Goal: Contribute content: Contribute content

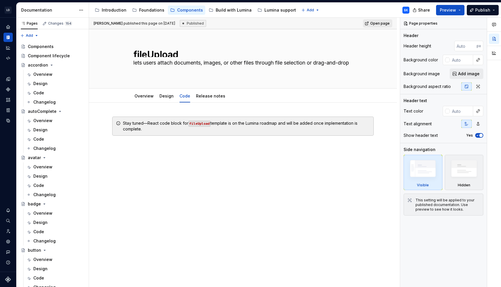
scroll to position [637, 0]
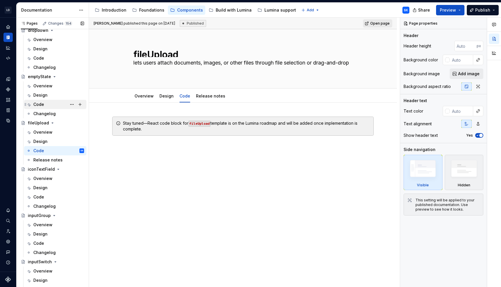
click at [43, 104] on div "Code" at bounding box center [38, 105] width 11 height 6
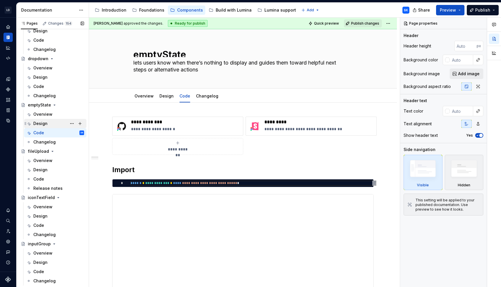
scroll to position [605, 0]
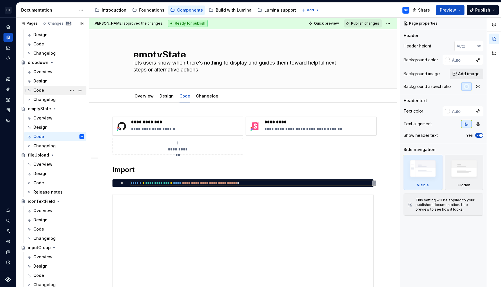
click at [51, 88] on div "Code" at bounding box center [58, 90] width 51 height 8
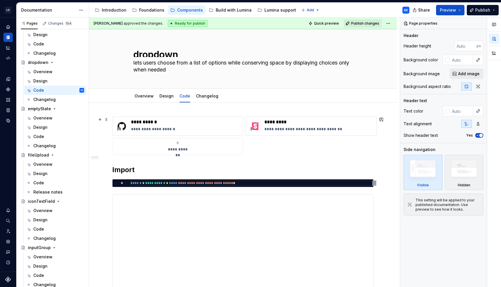
click at [185, 147] on span "**********" at bounding box center [177, 150] width 25 height 6
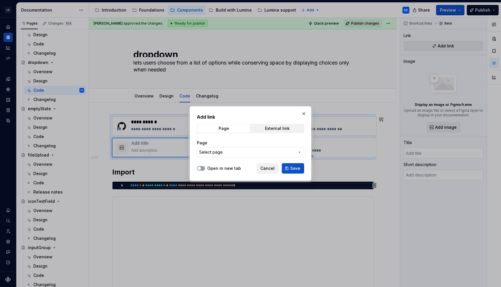
type textarea "*"
click at [269, 129] on div "External link" at bounding box center [277, 128] width 25 height 5
click at [223, 154] on input "URL" at bounding box center [250, 152] width 107 height 10
paste input "[URL][DOMAIN_NAME]"
type input "[URL][DOMAIN_NAME]"
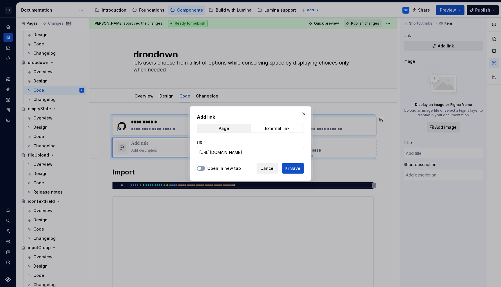
click at [230, 169] on label "Open in new tab" at bounding box center [224, 169] width 34 height 6
click at [205, 169] on button "Open in new tab" at bounding box center [201, 168] width 8 height 5
drag, startPoint x: 290, startPoint y: 169, endPoint x: 193, endPoint y: 162, distance: 97.0
click at [290, 169] on button "Save" at bounding box center [293, 168] width 22 height 10
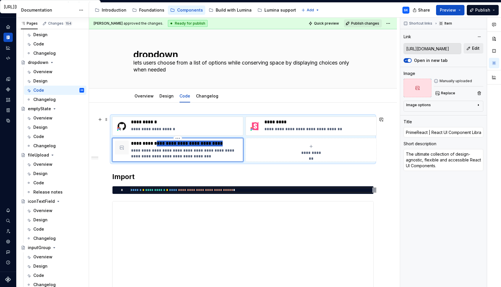
drag, startPoint x: 158, startPoint y: 145, endPoint x: 238, endPoint y: 144, distance: 80.0
click at [238, 144] on p "**********" at bounding box center [186, 144] width 110 height 6
type textarea "*"
type input "PrimeReact Dr"
type textarea "*"
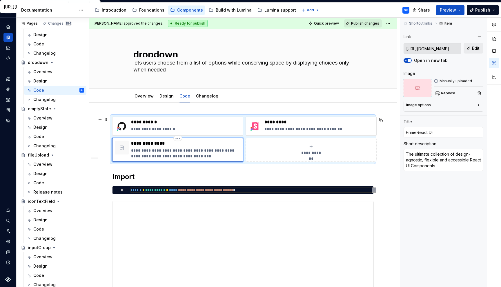
type input "PrimeReact Dro"
type textarea "*"
type input "PrimeReact Drop"
type textarea "*"
type input "PrimeReact Dropdown"
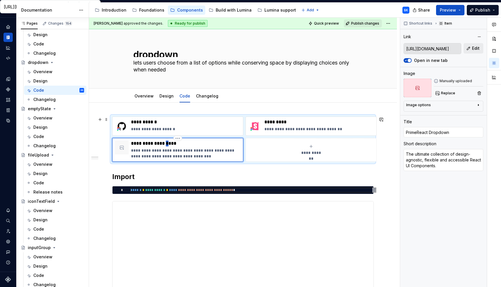
type textarea "*"
type input "PrimeReact DropDown"
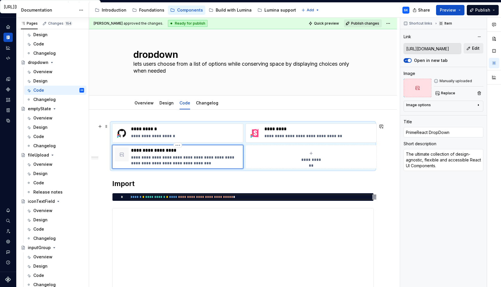
click at [171, 150] on p "**********" at bounding box center [186, 151] width 110 height 6
type textarea "*"
type input "PrimeReact Dropdown"
click at [153, 129] on p "**********" at bounding box center [186, 129] width 110 height 6
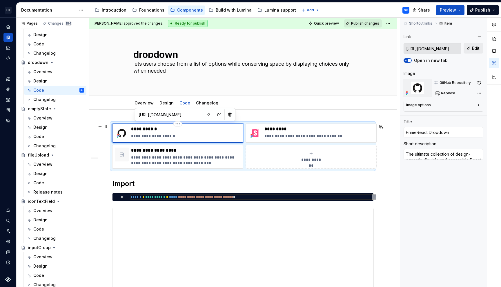
type textarea "*"
type input "[URL][DOMAIN_NAME]"
type input "LDSDropDown"
type textarea "View source on GitHub"
type input "[URL][DOMAIN_NAME]"
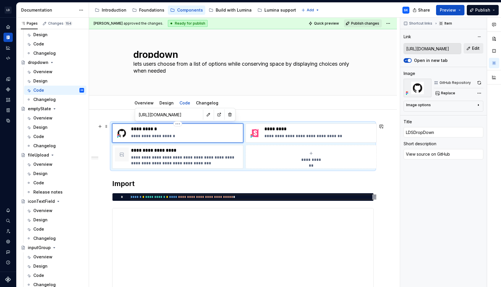
type textarea "*"
type input "LDSDropdown"
type textarea "*"
type input "LDSDropDown"
drag, startPoint x: 125, startPoint y: 156, endPoint x: 169, endPoint y: 154, distance: 43.8
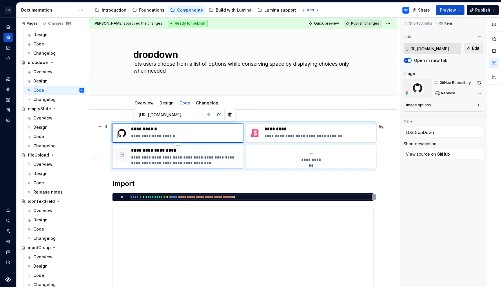
click at [125, 156] on div at bounding box center [122, 155] width 14 height 14
type textarea "*"
type input "[URL][DOMAIN_NAME]"
type input "PrimeReact Dropdown"
type textarea "The ultimate collection of design-agnostic, flexible and accessible React UI Co…"
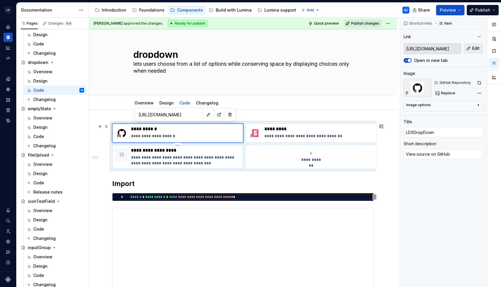
type input "[URL][DOMAIN_NAME]"
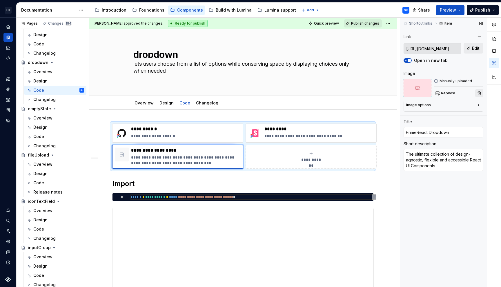
click at [477, 93] on button "button" at bounding box center [479, 93] width 8 height 8
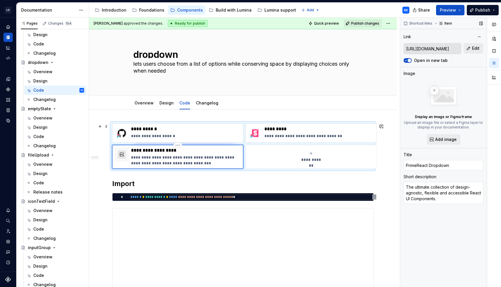
click at [122, 156] on button "button" at bounding box center [122, 155] width 8 height 8
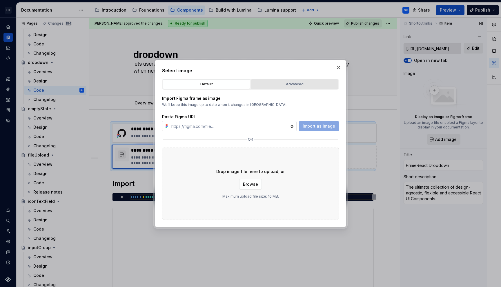
click at [284, 83] on div "Advanced" at bounding box center [294, 84] width 83 height 6
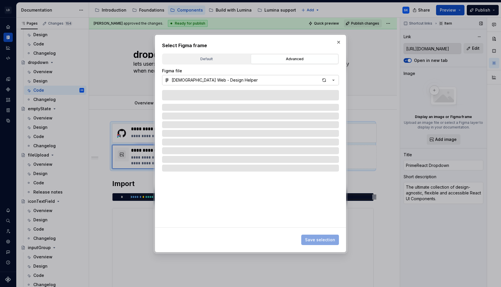
type textarea "*"
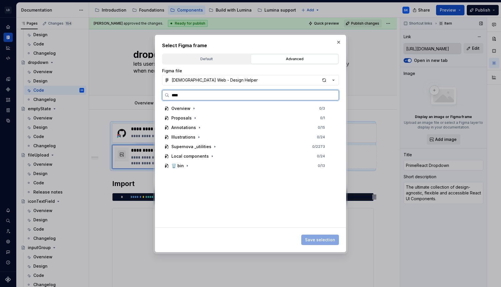
type input "*****"
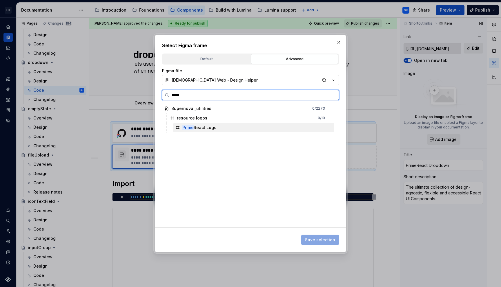
click at [236, 127] on div "Prime React Logo" at bounding box center [253, 127] width 161 height 9
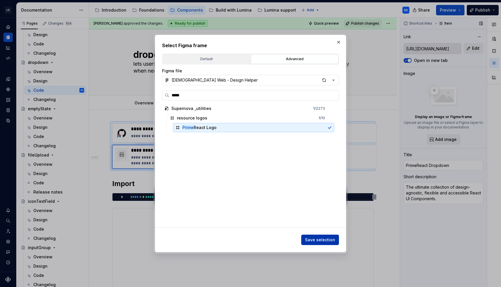
click at [318, 242] on span "Save selection" at bounding box center [320, 240] width 30 height 6
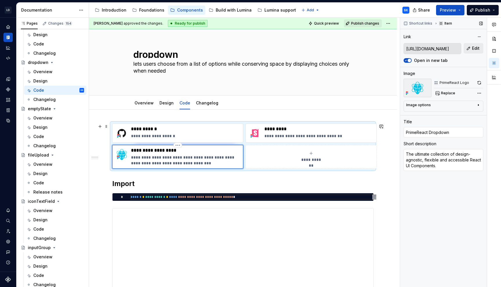
click at [197, 167] on div "**********" at bounding box center [177, 157] width 131 height 24
click at [194, 163] on p "**********" at bounding box center [186, 161] width 110 height 12
drag, startPoint x: 200, startPoint y: 163, endPoint x: 133, endPoint y: 154, distance: 67.6
click at [133, 154] on div "**********" at bounding box center [186, 157] width 110 height 19
type textarea "*"
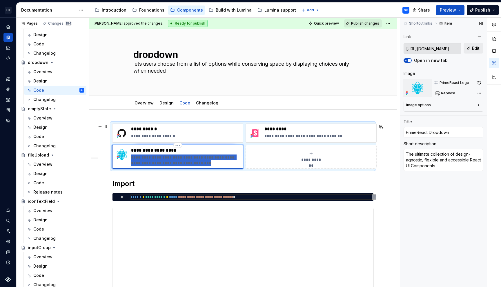
type textarea "Re"
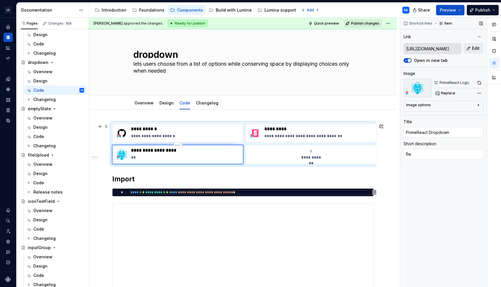
type textarea "*"
type textarea "Ref"
type textarea "*"
type textarea "Refer"
type textarea "*"
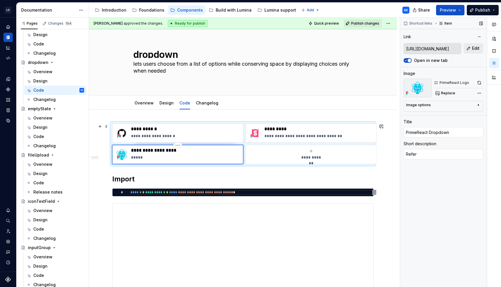
type textarea "Refer"
type textarea "*"
type textarea "Refer c"
type textarea "*"
type textarea "Refer co"
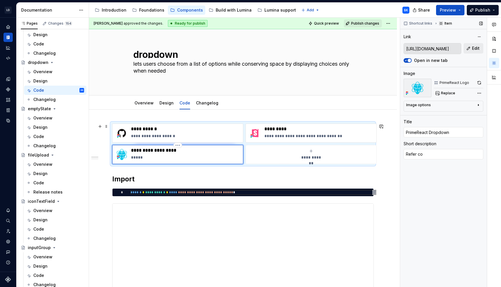
type textarea "*"
type textarea "Refer com"
type textarea "*"
type textarea "Refer comp"
type textarea "*"
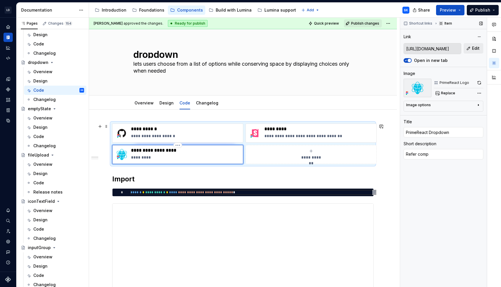
type textarea "Refer compo"
type textarea "*"
type textarea "Refer compon"
type textarea "*"
type textarea "Refer compone"
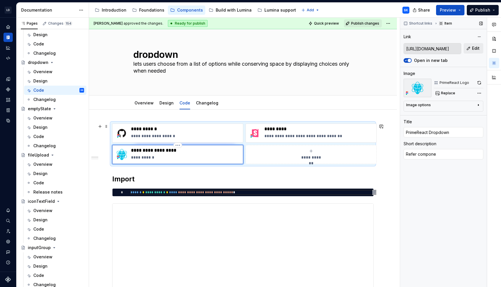
type textarea "*"
type textarea "Refer componen"
type textarea "*"
type textarea "Refer component"
type textarea "*"
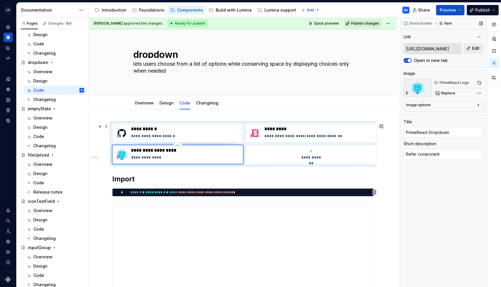
type textarea "Refer component"
type textarea "*"
type textarea "Refer component A"
type textarea "*"
type textarea "Refer component AP"
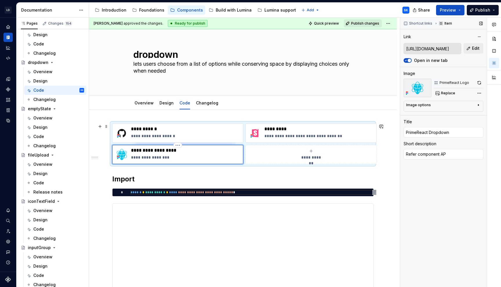
type textarea "*"
type textarea "Refer component API"
type textarea "*"
type textarea "Refer component API"
type textarea "*"
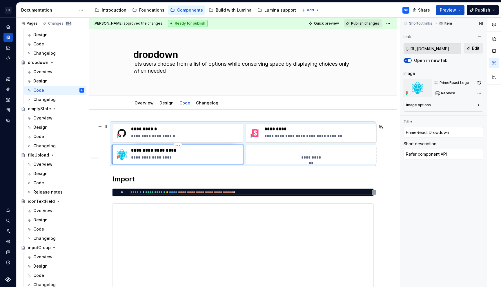
type textarea "Refer component API f"
type textarea "*"
type textarea "Refer component API fr"
type textarea "*"
type textarea "Refer component API fro"
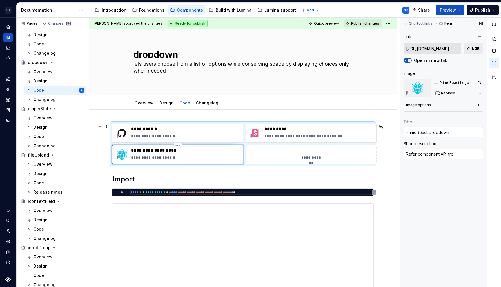
type textarea "*"
type textarea "Refer component API from"
type textarea "*"
type textarea "Refer component API from"
type textarea "*"
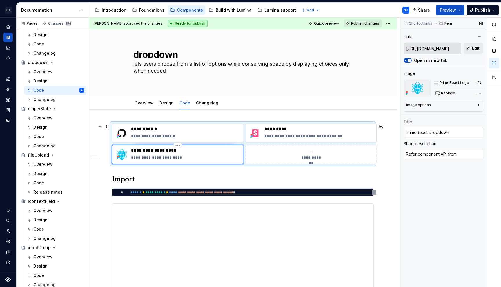
type textarea "Refer component API from P"
type textarea "*"
type textarea "Refer component API from Pr"
type textarea "*"
type textarea "Refer component API from Pri"
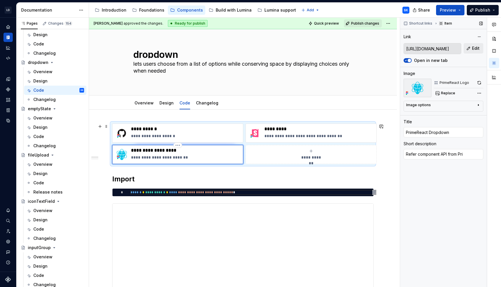
type textarea "*"
type textarea "Refer component API from Prim"
type textarea "*"
type textarea "Refer component API from Prime"
type textarea "*"
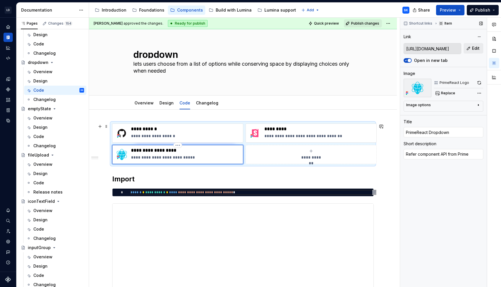
type textarea "Refer component API from PrimeR"
type textarea "*"
type textarea "Refer component API from PrimeRe"
type textarea "*"
type textarea "Refer component API from PrimeRea"
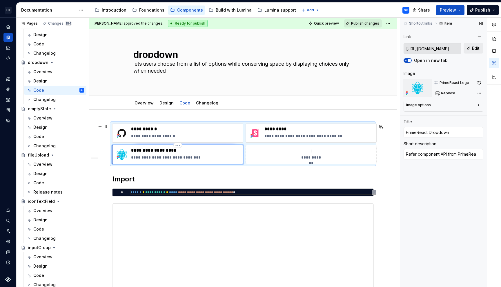
type textarea "*"
type textarea "Refer component API from PrimeReac"
type textarea "*"
type textarea "Refer component API from PrimeReact"
type textarea "*"
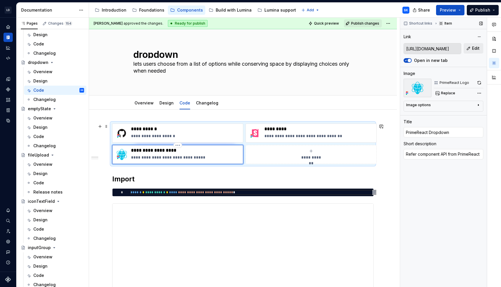
type textarea "Refer component API from PrimeReact."
click at [180, 138] on p "**********" at bounding box center [186, 136] width 110 height 6
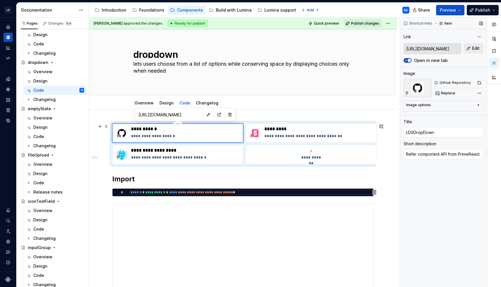
type textarea "*"
type input "[URL][DOMAIN_NAME]"
type input "LDSDropDown"
type textarea "View source on GitHub"
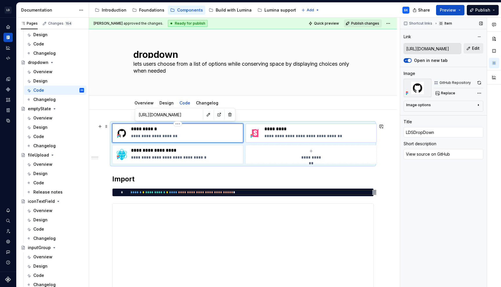
type textarea "*"
type textarea "View source on GitHub."
click at [352, 135] on p "**********" at bounding box center [319, 136] width 110 height 6
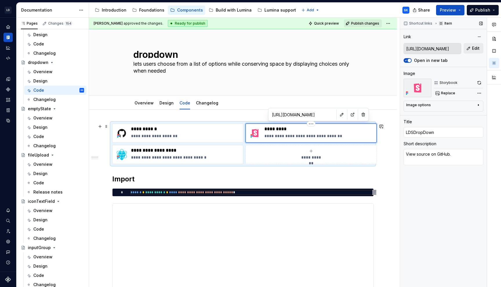
type textarea "*"
type input "[URL][DOMAIN_NAME]"
type input "Storybook"
type textarea "Explore component props in playground"
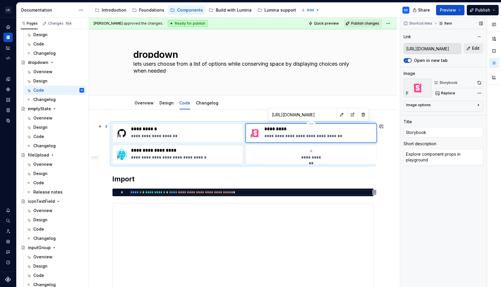
type textarea "*"
type textarea "Explore component props in playground."
click at [52, 90] on div "Code SK" at bounding box center [58, 90] width 51 height 6
type textarea "*"
